Goal: Task Accomplishment & Management: Use online tool/utility

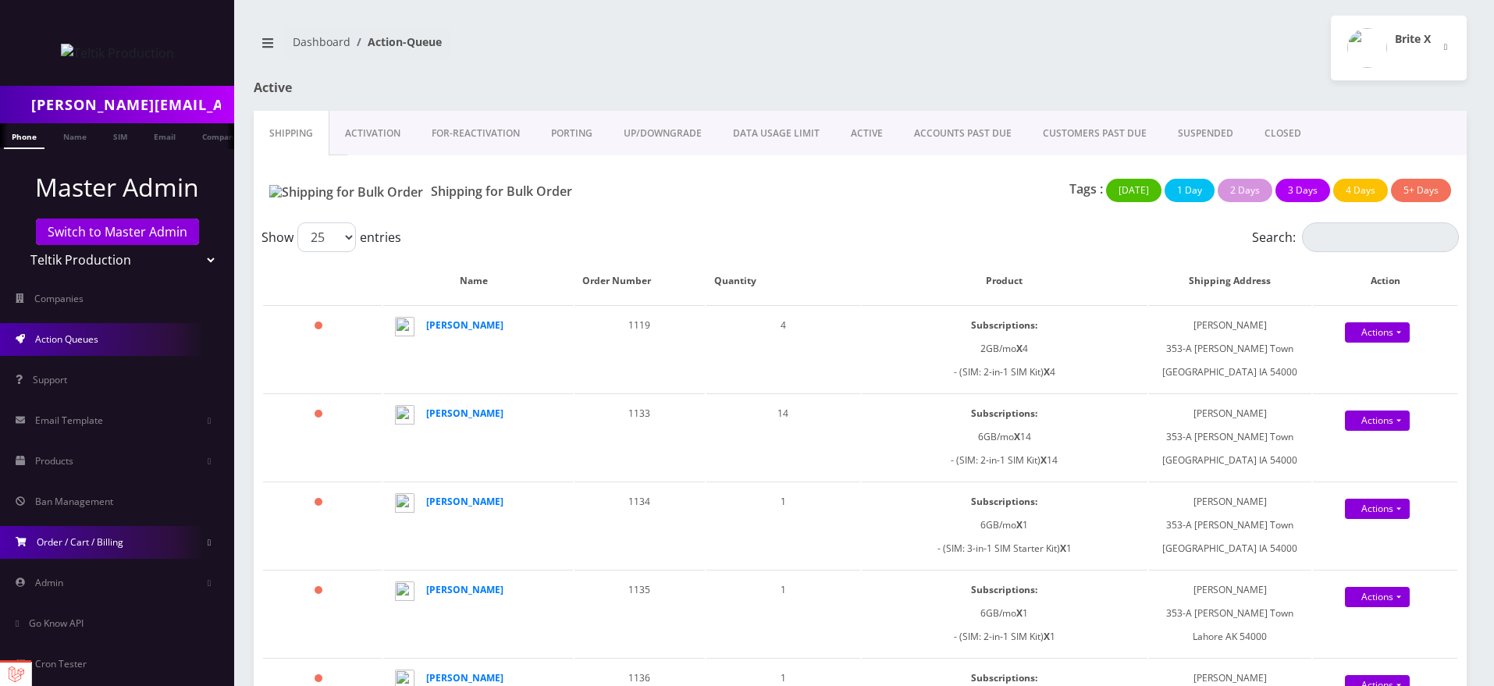
scroll to position [67, 0]
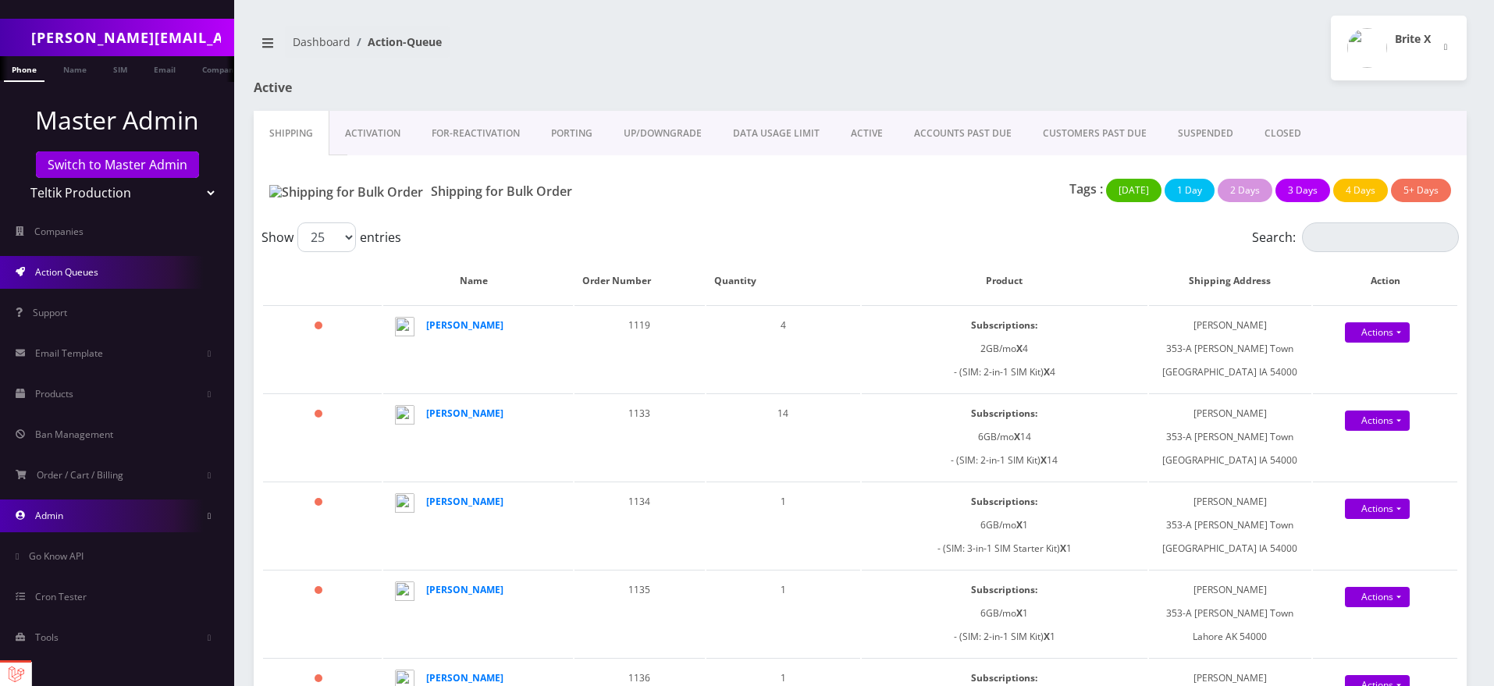
click at [85, 507] on link "Admin" at bounding box center [117, 516] width 234 height 33
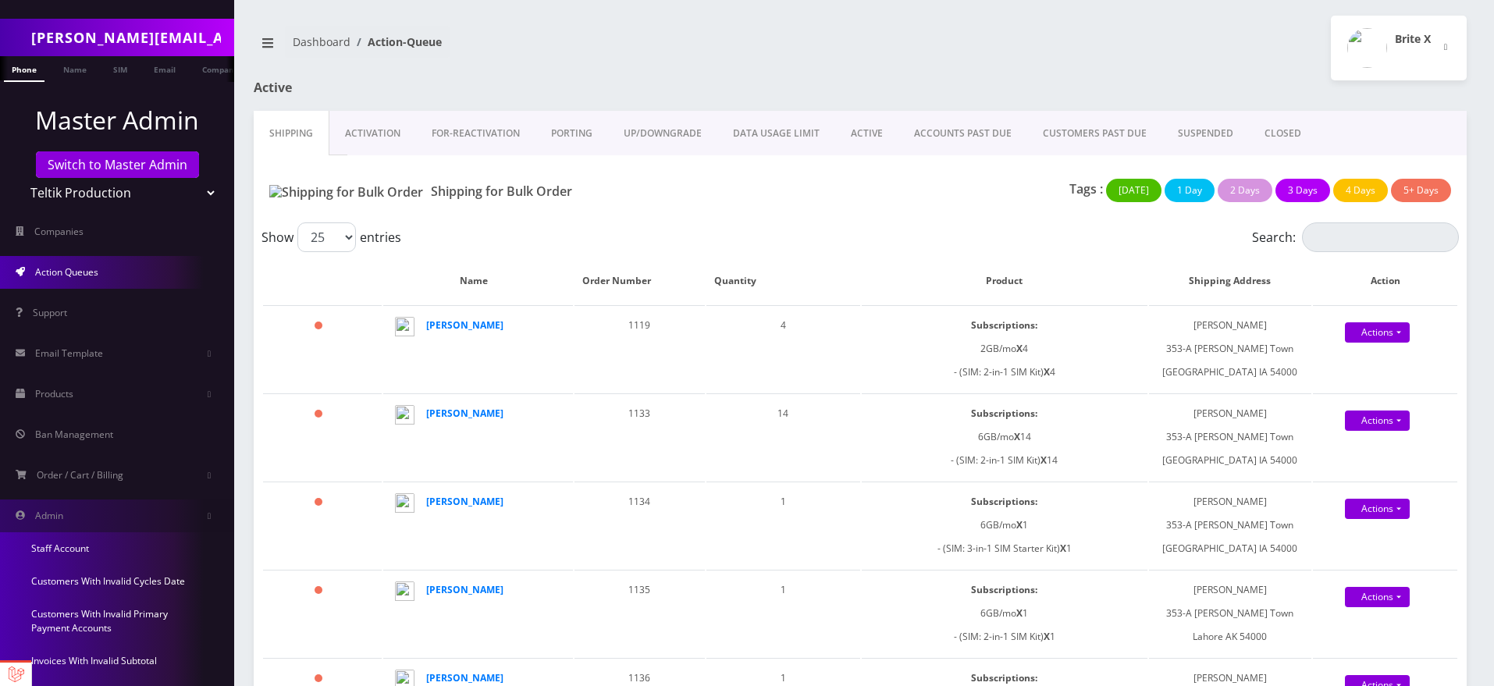
scroll to position [344, 0]
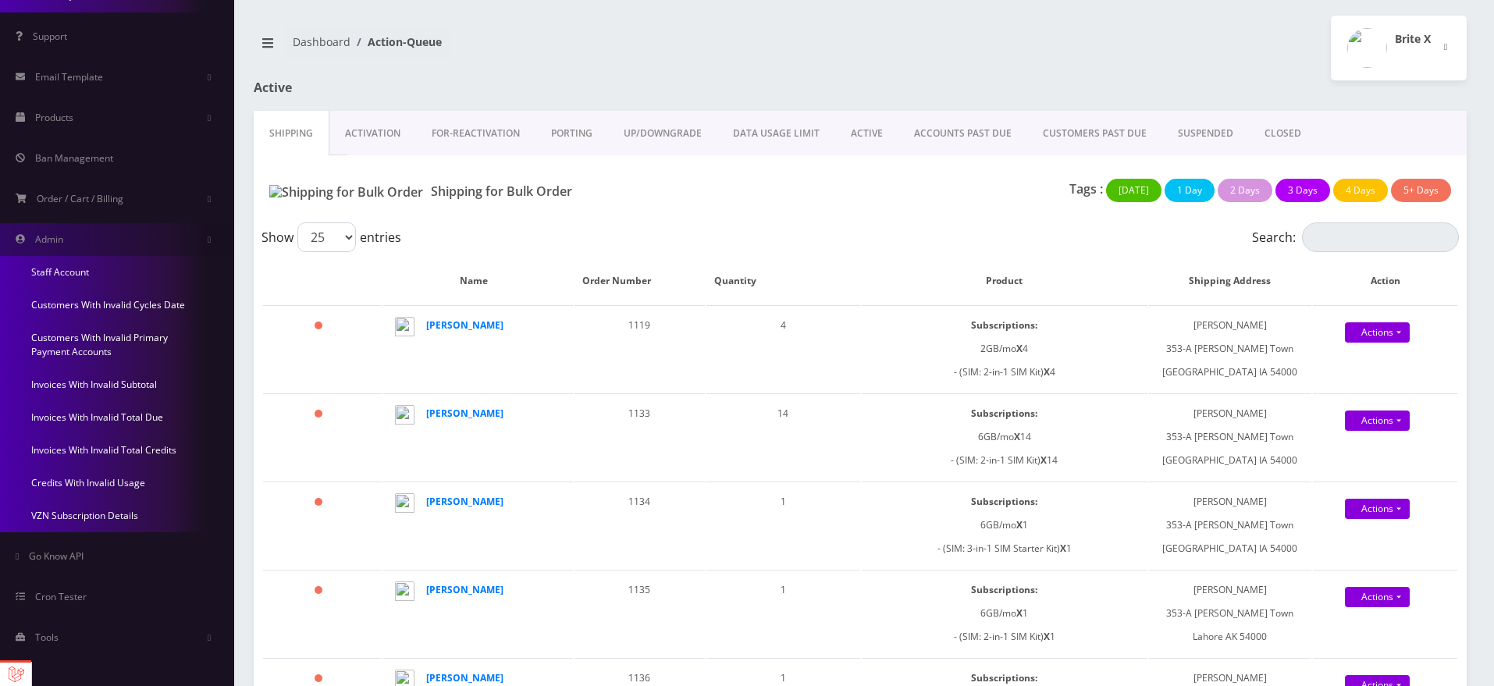
click at [88, 383] on link "Invoices With Invalid Subtotal" at bounding box center [117, 384] width 234 height 33
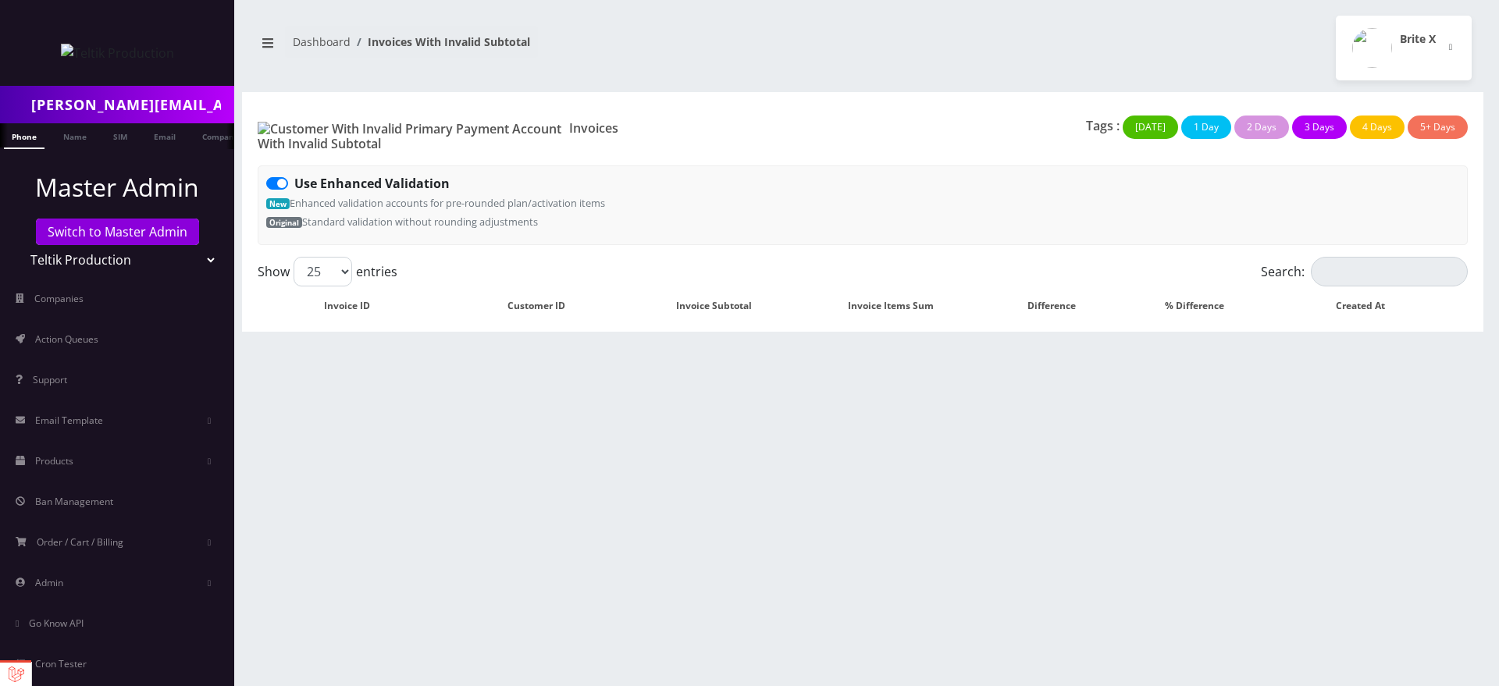
click at [725, 433] on div "sanaullah@senarios.live Phone Name SIM Email Company Customer Dashboard Invoice…" at bounding box center [862, 343] width 1273 height 686
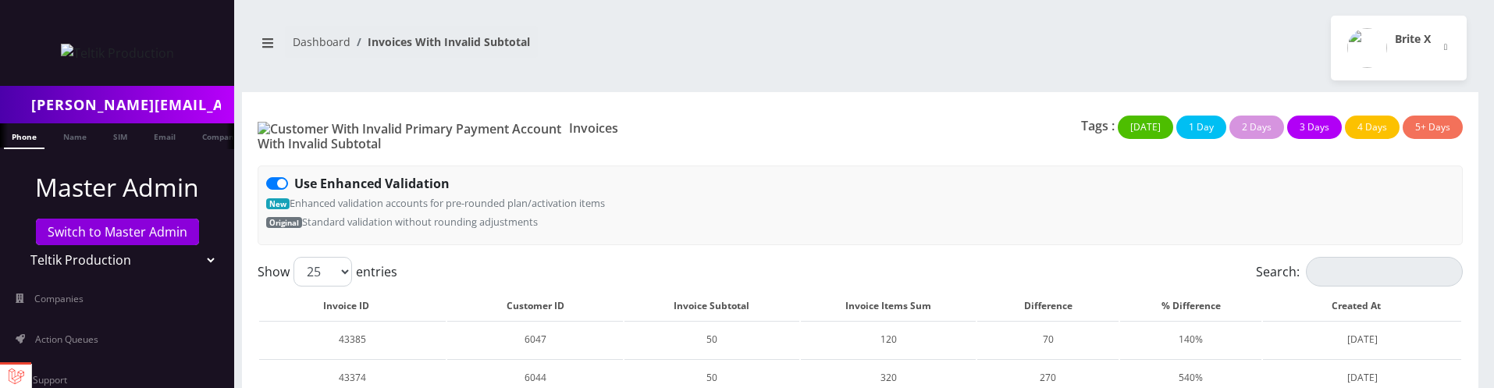
click at [294, 174] on label "Use Enhanced Validation" at bounding box center [371, 183] width 155 height 19
click at [294, 174] on input "Use Enhanced Validation" at bounding box center [299, 179] width 10 height 10
checkbox input "false"
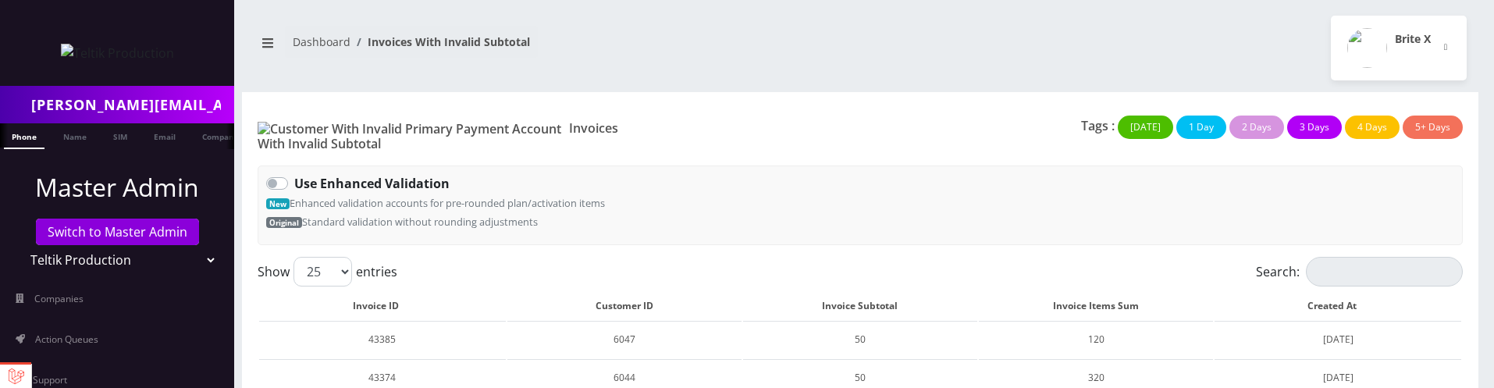
click at [294, 174] on label "Use Enhanced Validation" at bounding box center [371, 183] width 155 height 19
click at [294, 174] on input "Use Enhanced Validation" at bounding box center [299, 179] width 10 height 10
checkbox input "true"
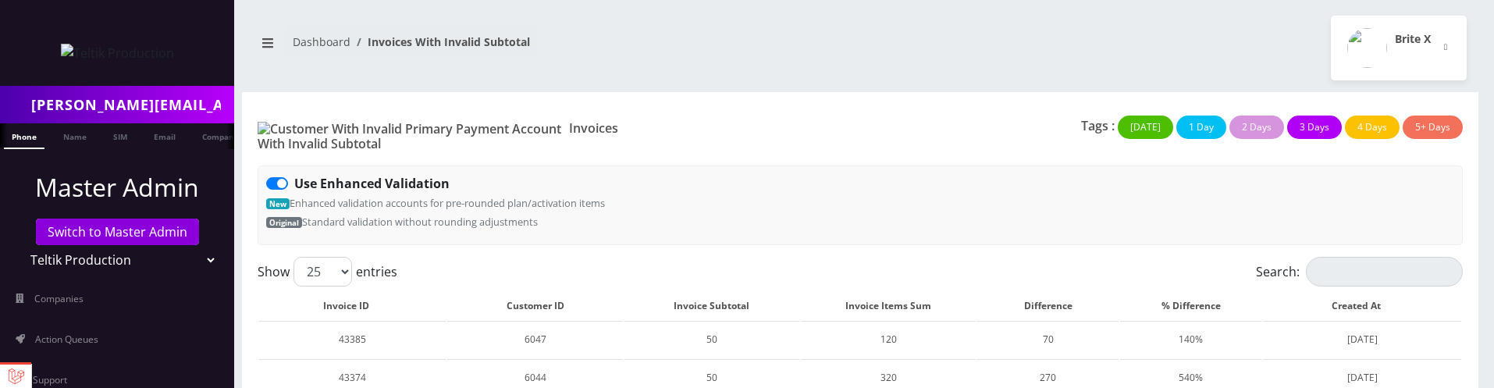
scroll to position [932, 0]
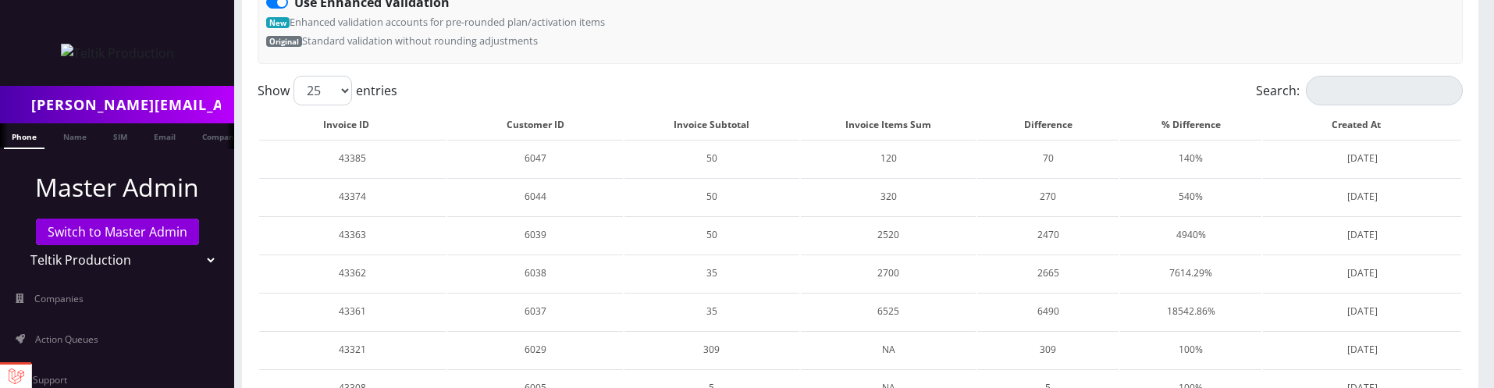
scroll to position [932, 0]
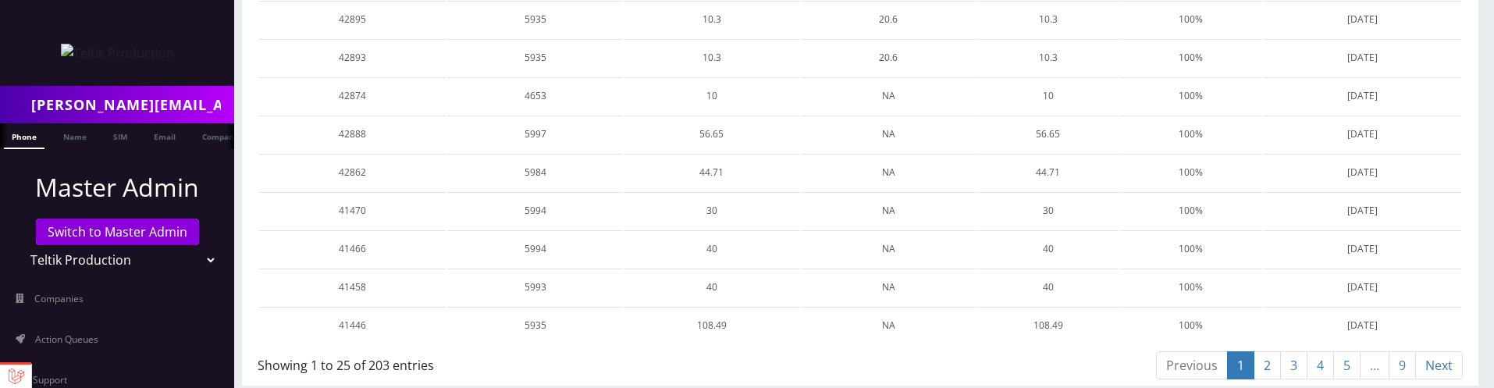
click at [1272, 355] on link "2" at bounding box center [1267, 365] width 27 height 29
click at [1294, 353] on link "3" at bounding box center [1293, 365] width 27 height 29
click at [1409, 358] on link "9" at bounding box center [1402, 365] width 27 height 29
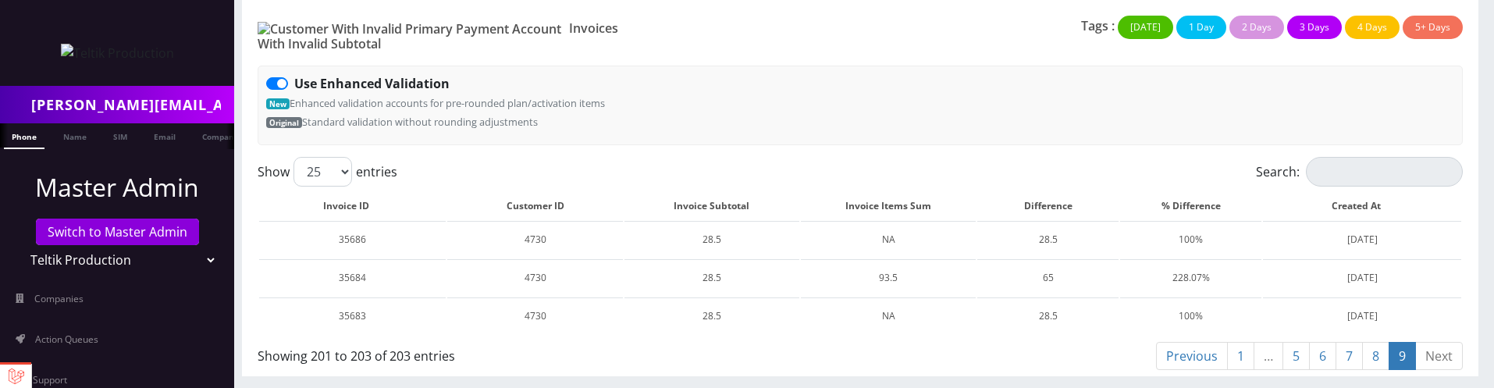
scroll to position [91, 0]
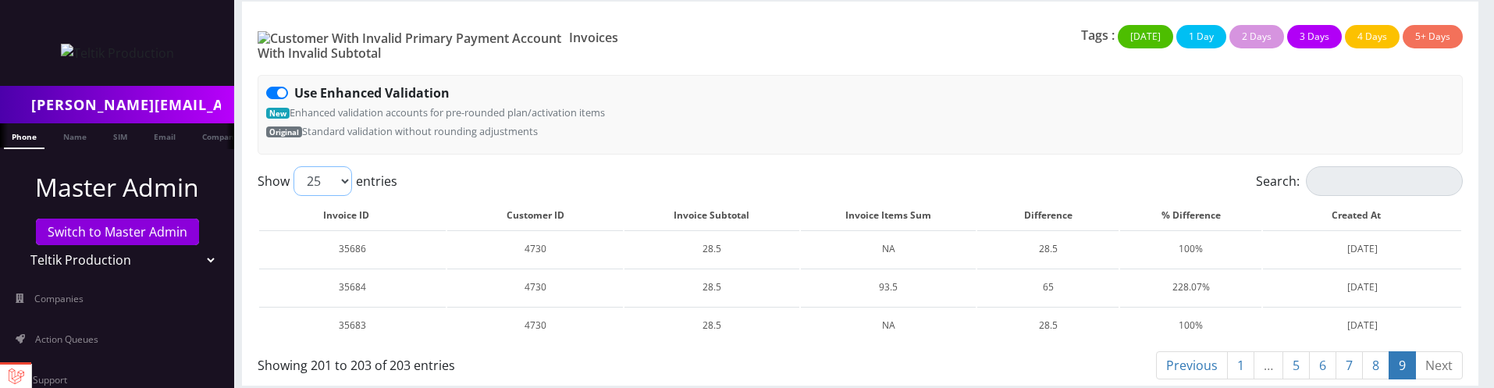
click at [328, 166] on select "25 50 100 250 500" at bounding box center [323, 181] width 59 height 30
select select "500"
click at [294, 166] on select "25 50 100 250 500" at bounding box center [323, 181] width 59 height 30
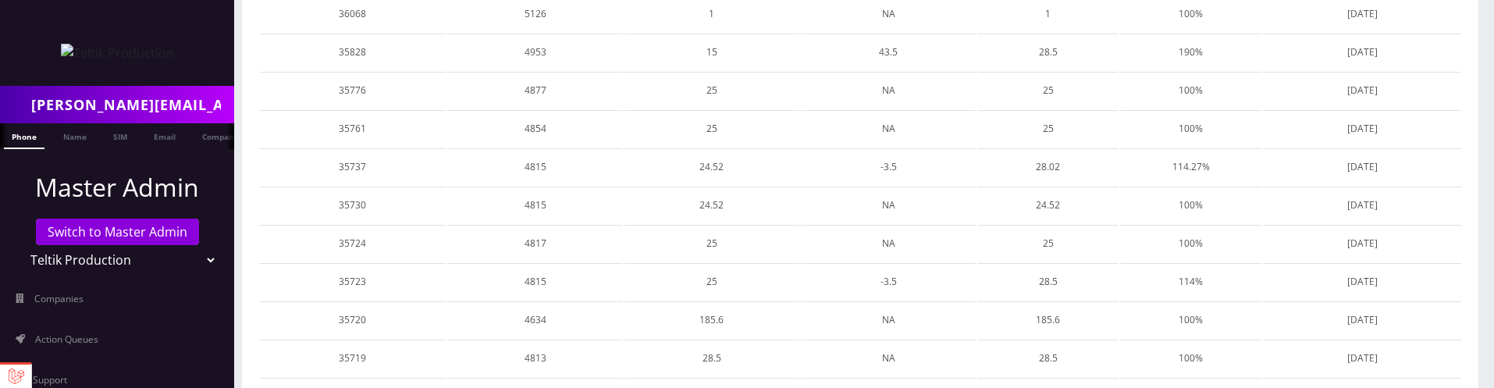
scroll to position [7741, 0]
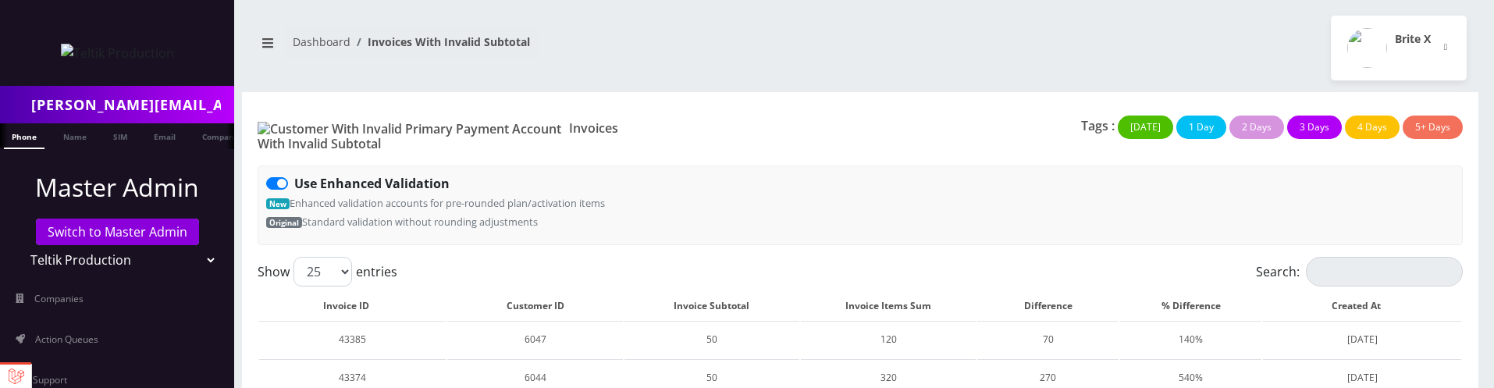
scroll to position [932, 0]
select select "500"
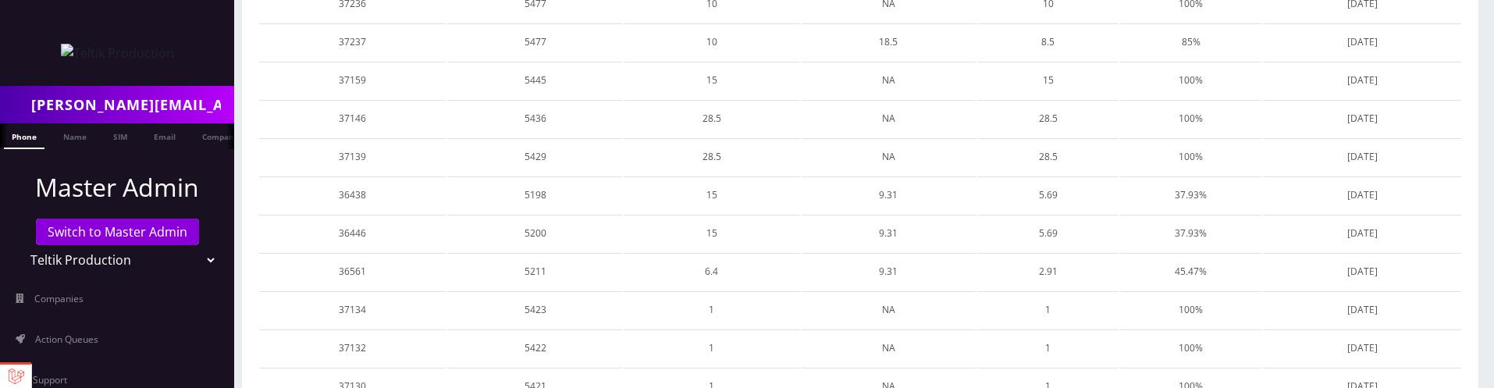
scroll to position [4776, 0]
